Goal: Find specific page/section: Find specific page/section

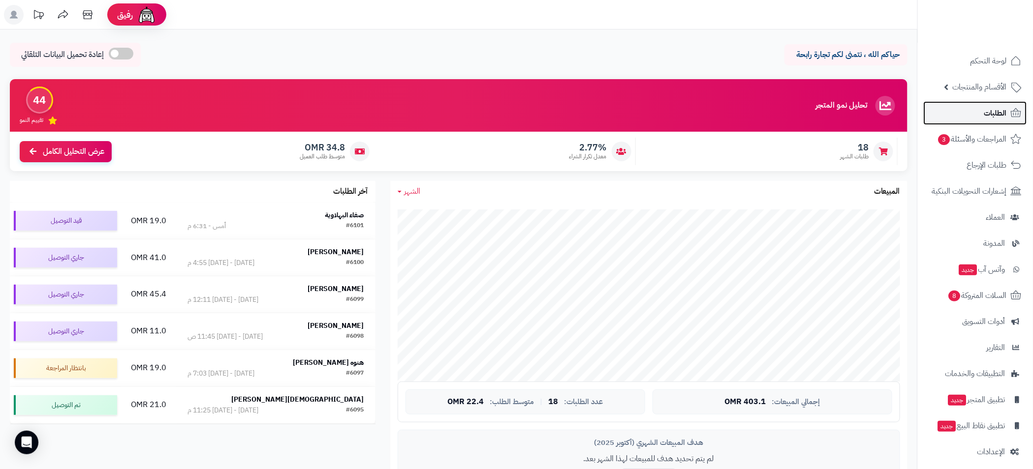
click at [984, 114] on span "الطلبات" at bounding box center [995, 113] width 23 height 14
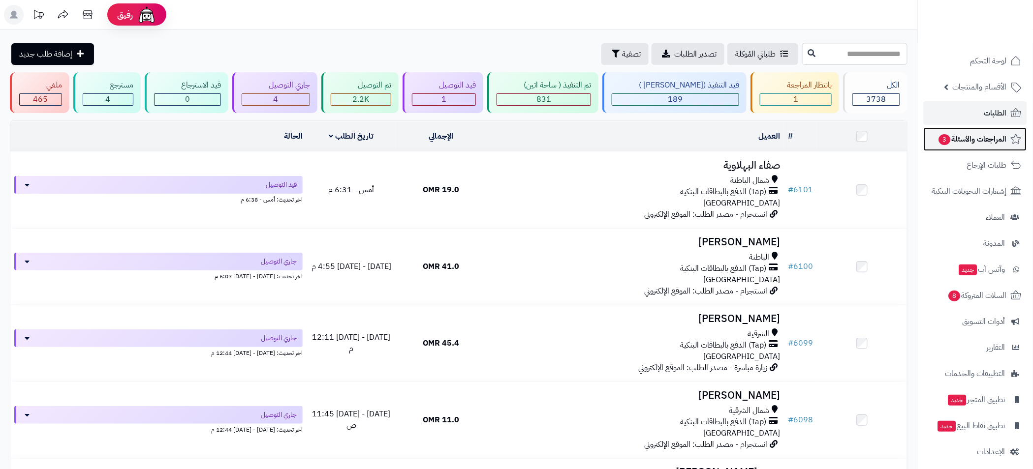
click at [991, 145] on span "المراجعات والأسئلة 3" at bounding box center [972, 139] width 69 height 14
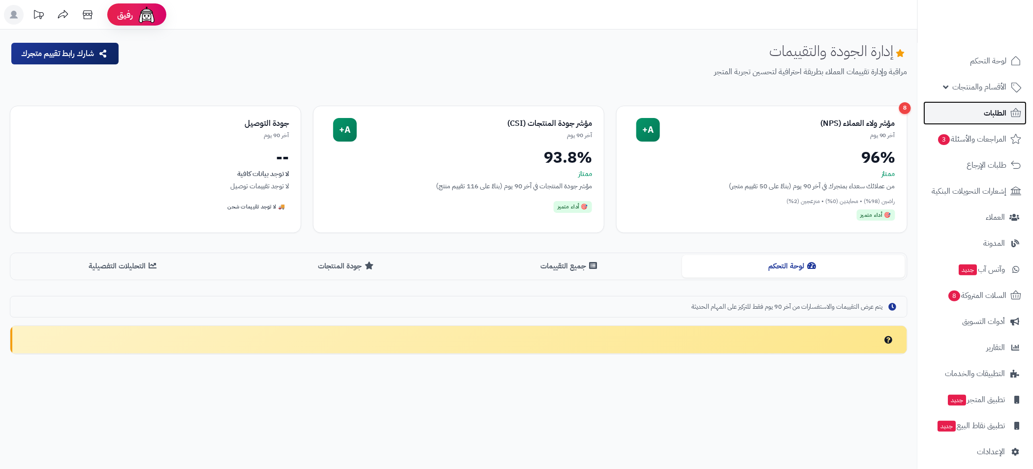
click at [999, 113] on span "الطلبات" at bounding box center [995, 113] width 23 height 14
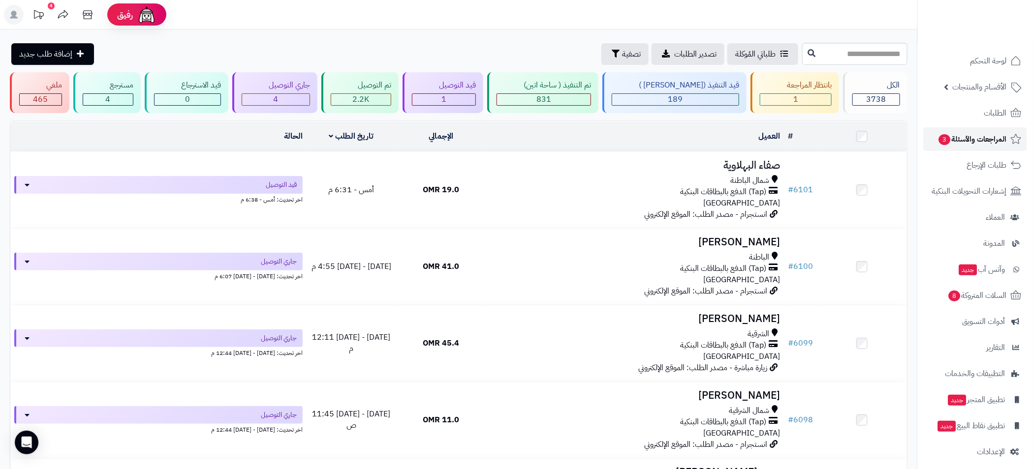
click at [954, 136] on span "المراجعات والأسئلة 3" at bounding box center [972, 139] width 69 height 14
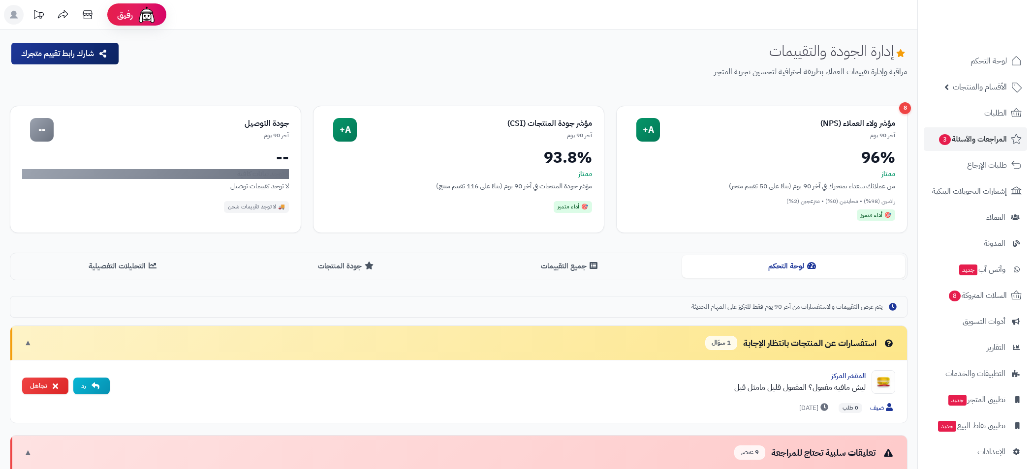
click at [985, 106] on span "الطلبات" at bounding box center [995, 113] width 23 height 14
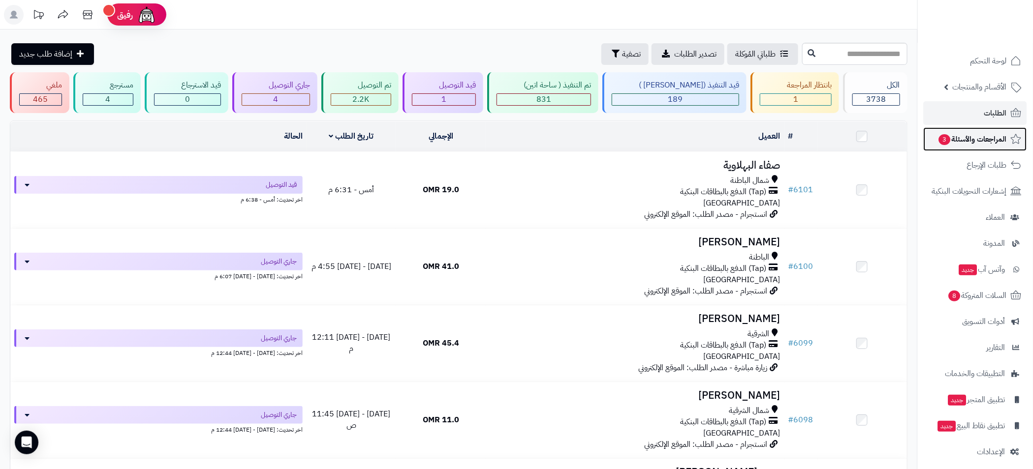
click at [1003, 140] on span "المراجعات والأسئلة 3" at bounding box center [972, 139] width 69 height 14
